Goal: Information Seeking & Learning: Find specific page/section

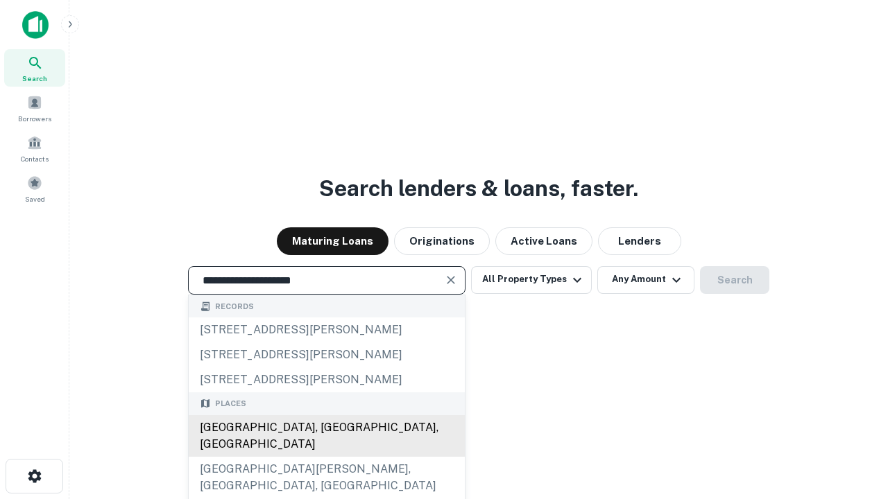
click at [326, 457] on div "[GEOGRAPHIC_DATA], [GEOGRAPHIC_DATA], [GEOGRAPHIC_DATA]" at bounding box center [327, 436] width 276 height 42
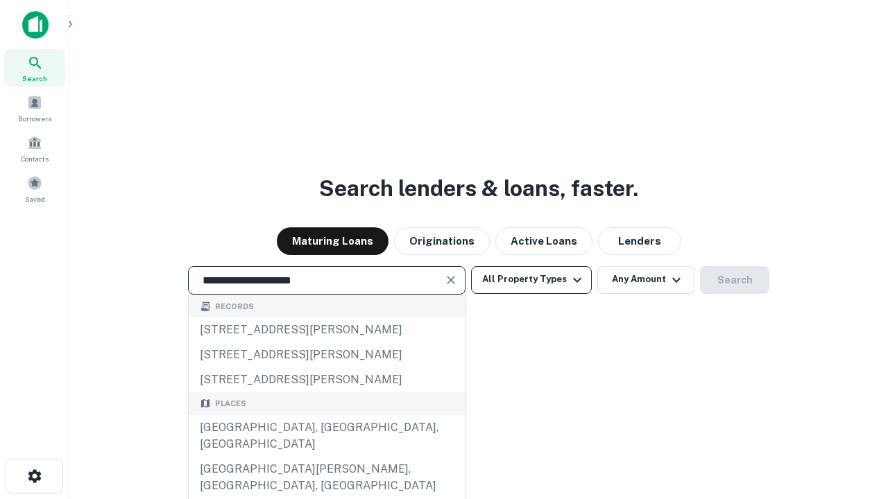
click at [531, 280] on button "All Property Types" at bounding box center [531, 280] width 121 height 28
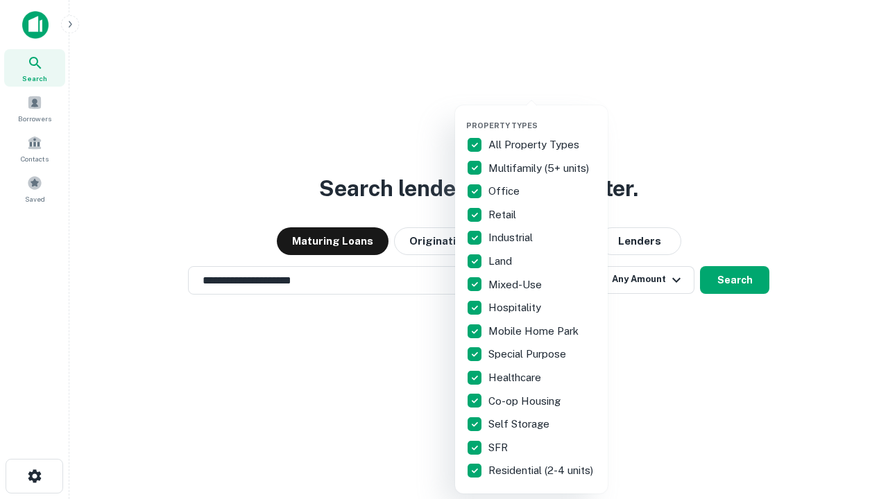
type input "**********"
click at [542, 117] on button "button" at bounding box center [542, 117] width 153 height 1
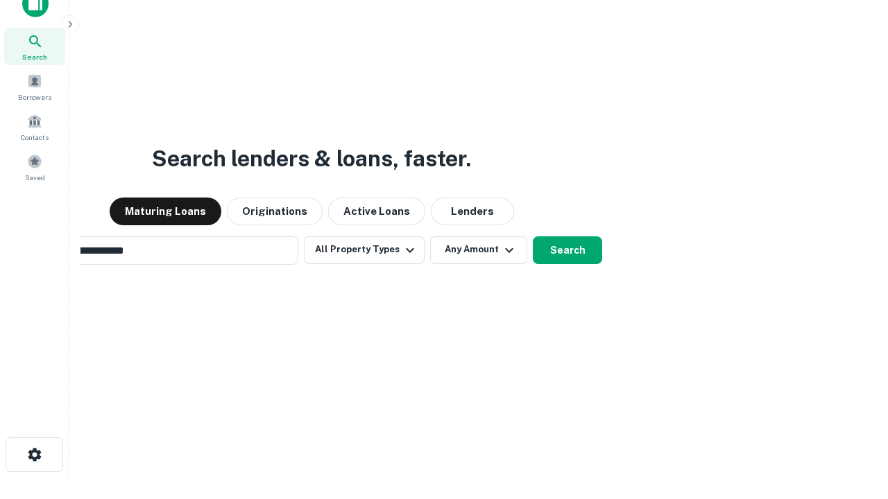
scroll to position [22, 0]
click at [430, 236] on button "Any Amount" at bounding box center [478, 250] width 97 height 28
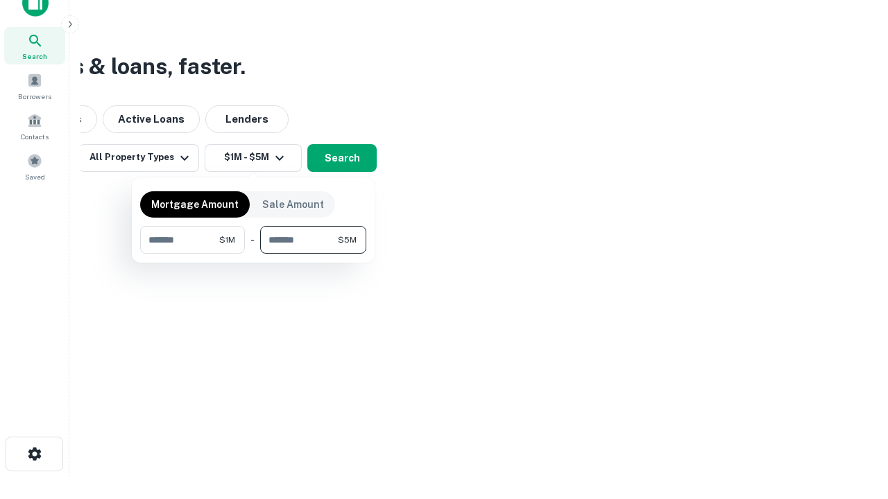
type input "*******"
click at [253, 254] on button "button" at bounding box center [253, 254] width 226 height 1
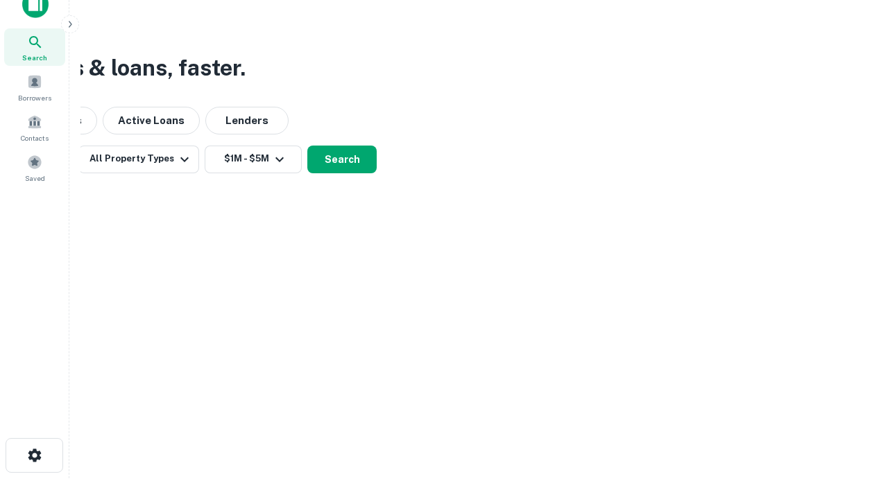
scroll to position [8, 256]
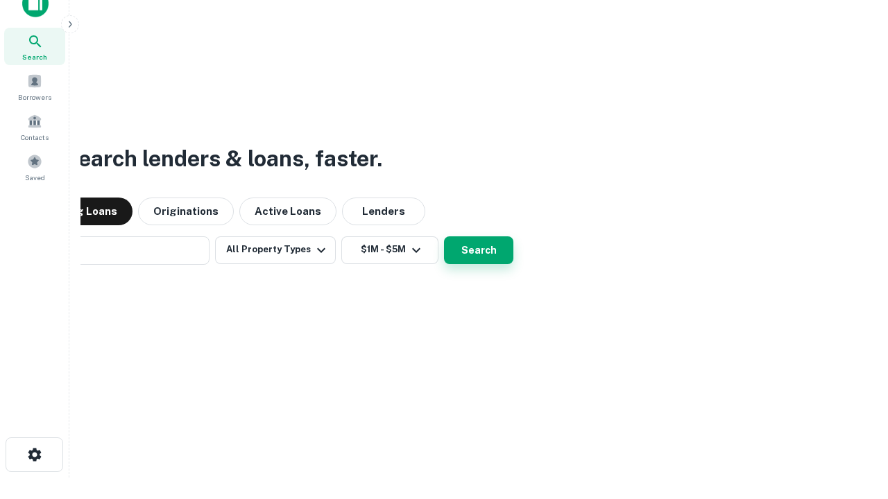
click at [444, 237] on button "Search" at bounding box center [478, 251] width 69 height 28
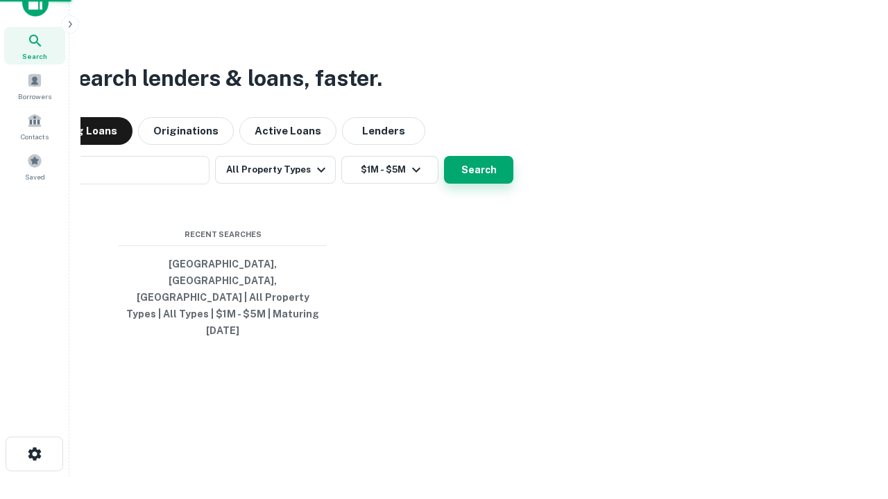
scroll to position [37, 393]
